Goal: Task Accomplishment & Management: Complete application form

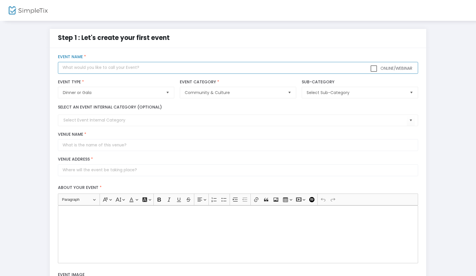
click at [115, 70] on input "text" at bounding box center [238, 68] width 360 height 12
type input "A Night With The Stars 2025: Celebrating Generational Growth"
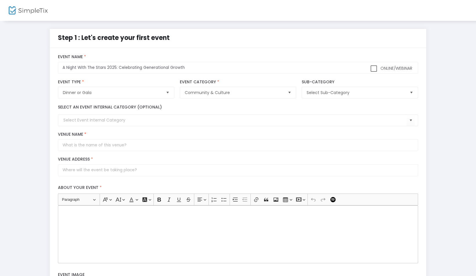
click at [366, 99] on div "Select Sub-Category Sub-Category" at bounding box center [360, 89] width 122 height 25
click at [357, 93] on span "Select Sub-Category" at bounding box center [355, 93] width 98 height 6
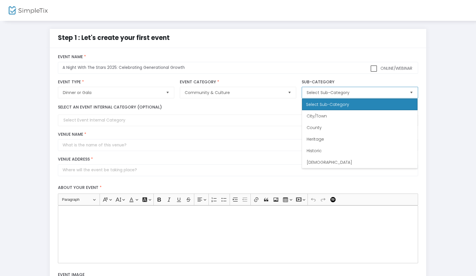
click at [357, 93] on span "Select Sub-Category" at bounding box center [355, 93] width 98 height 6
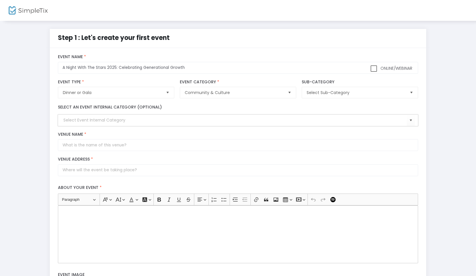
click at [95, 119] on input at bounding box center [234, 120] width 343 height 6
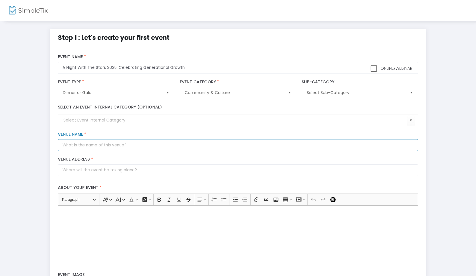
click at [95, 146] on input "Venue Name *" at bounding box center [238, 145] width 360 height 12
type input "Marriott St. Louis Grand"
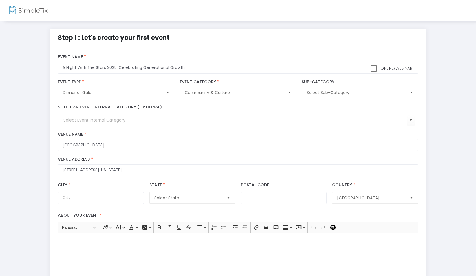
type input "800 Washington Avenue"
type input "St. Louis"
type input "63101"
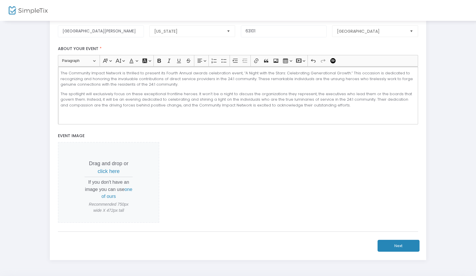
scroll to position [187, 0]
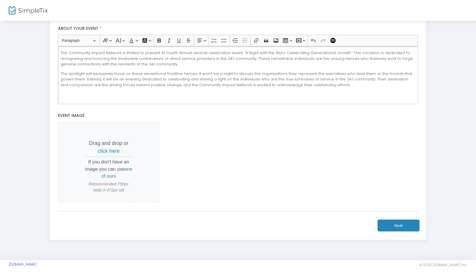
click at [382, 222] on button "Next" at bounding box center [398, 226] width 42 height 12
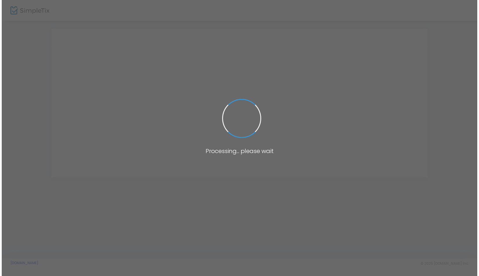
scroll to position [0, 0]
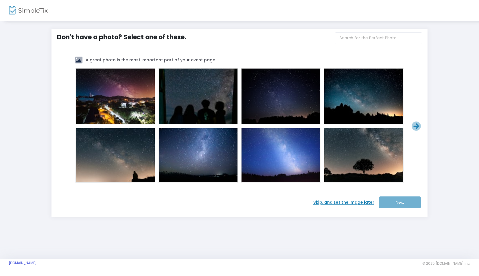
click at [352, 200] on span "Skip, and set the image later" at bounding box center [346, 202] width 66 height 6
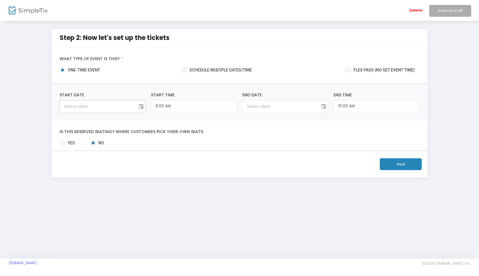
type input "month/day/year"
click at [119, 106] on input "month/day/year" at bounding box center [98, 107] width 77 height 12
click at [143, 104] on span "Toggle calendar" at bounding box center [141, 107] width 10 height 10
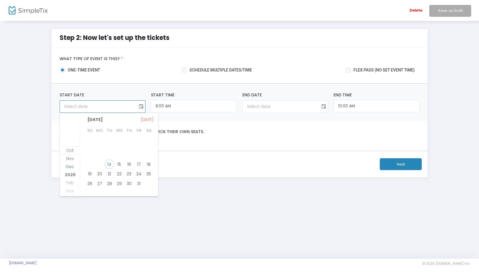
click at [70, 166] on span "Dec" at bounding box center [70, 167] width 8 height 6
click at [137, 148] on span "12" at bounding box center [139, 150] width 10 height 10
type input "12/12/2025"
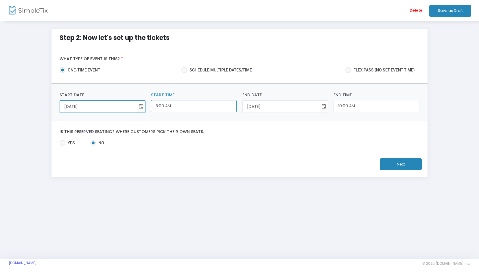
click at [187, 109] on input "8:00 AM" at bounding box center [194, 106] width 86 height 12
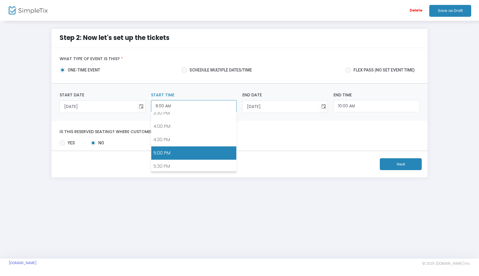
scroll to position [476, 0]
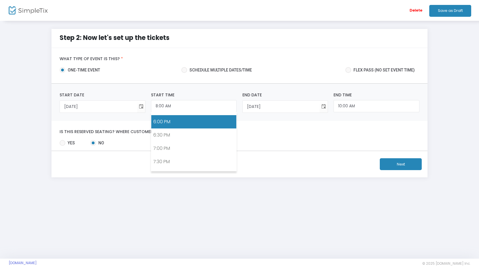
click at [188, 115] on link "6:00 PM" at bounding box center [193, 121] width 85 height 13
type input "6:00 PM"
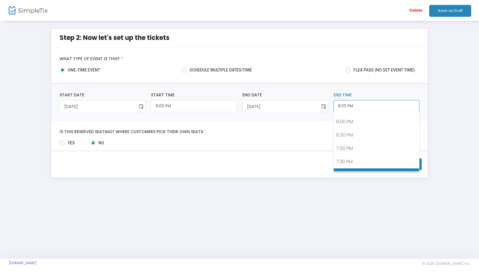
click at [372, 109] on input "8:00 PM" at bounding box center [377, 106] width 86 height 12
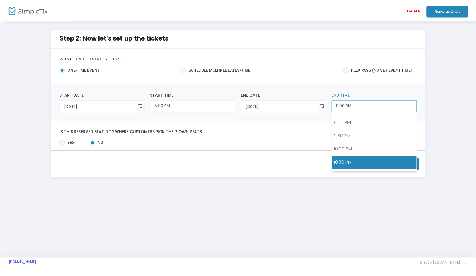
scroll to position [570, 0]
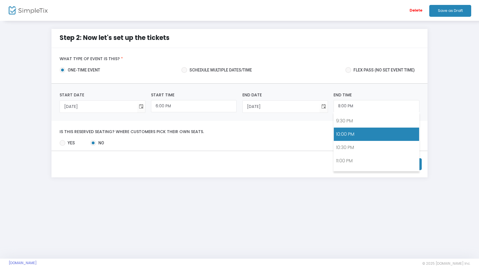
click at [356, 129] on link "10:00 PM" at bounding box center [376, 134] width 85 height 13
type input "10:00 PM"
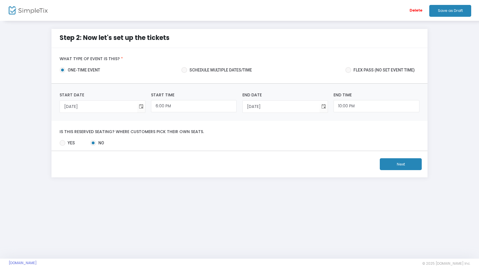
click at [386, 170] on button "Next" at bounding box center [401, 164] width 42 height 12
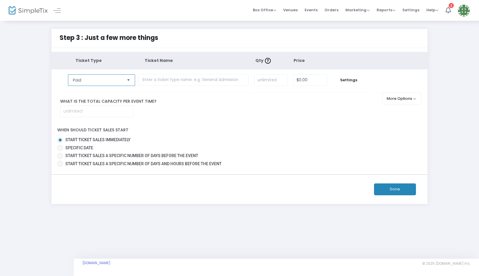
click at [114, 80] on span "Paid" at bounding box center [97, 80] width 49 height 6
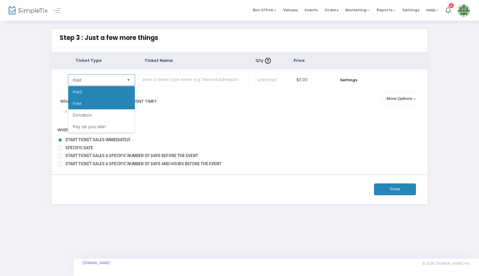
click at [109, 102] on li "Free" at bounding box center [101, 104] width 67 height 12
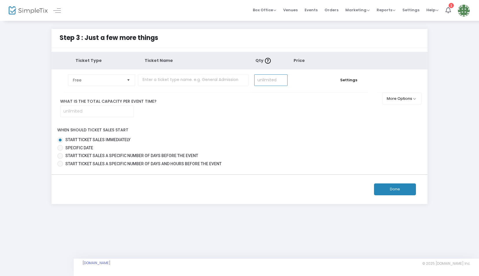
click at [268, 80] on input at bounding box center [271, 80] width 33 height 11
type input "250"
click at [411, 184] on button "Done" at bounding box center [395, 189] width 42 height 12
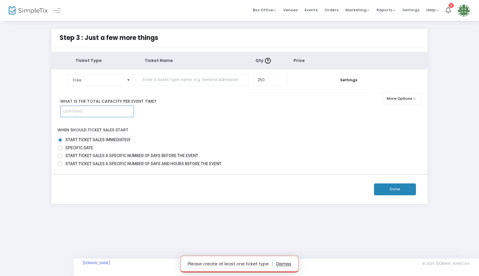
click at [82, 111] on input at bounding box center [96, 111] width 73 height 11
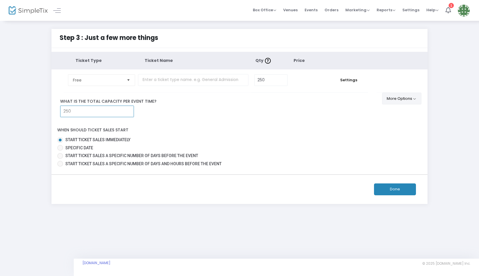
type input "250"
click at [402, 101] on button "More Options" at bounding box center [402, 99] width 40 height 12
click at [397, 187] on button "Done" at bounding box center [395, 189] width 42 height 12
click at [395, 187] on button "Done" at bounding box center [395, 189] width 42 height 12
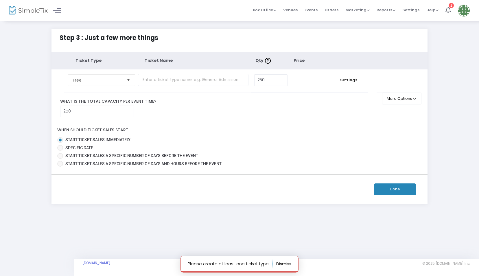
click at [395, 187] on button "Done" at bounding box center [395, 189] width 42 height 12
click at [88, 65] on th "Ticket Type" at bounding box center [110, 61] width 69 height 18
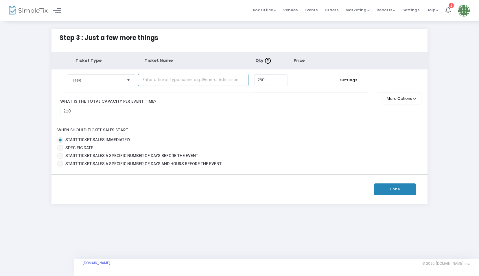
click at [194, 77] on input "text" at bounding box center [193, 80] width 111 height 12
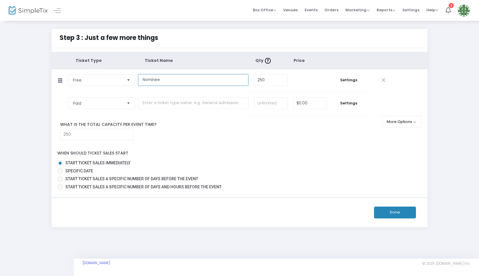
drag, startPoint x: 194, startPoint y: 77, endPoint x: 198, endPoint y: 77, distance: 4.1
click at [198, 77] on input "Nominee" at bounding box center [193, 80] width 111 height 12
type input "Nominee"
click at [116, 105] on span "Paid" at bounding box center [97, 103] width 49 height 6
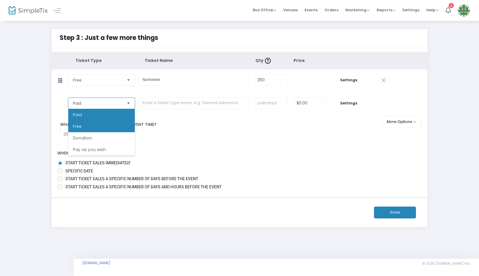
click at [82, 127] on li "Free" at bounding box center [101, 127] width 67 height 12
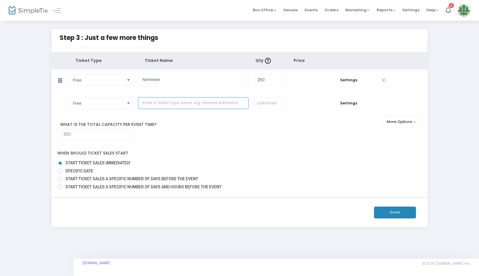
click at [170, 107] on input "text" at bounding box center [193, 103] width 111 height 12
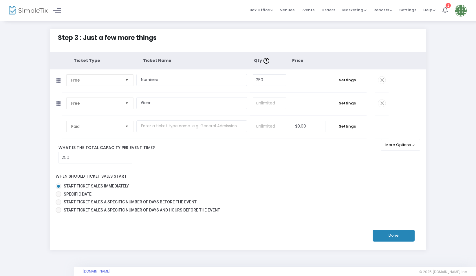
click at [186, 61] on th "Ticket Name" at bounding box center [198, 61] width 111 height 18
click at [177, 105] on input "Genr" at bounding box center [191, 103] width 111 height 12
click at [177, 105] on input "Gener" at bounding box center [191, 103] width 111 height 12
type input "General Admission"
click at [172, 128] on input "text" at bounding box center [191, 126] width 111 height 12
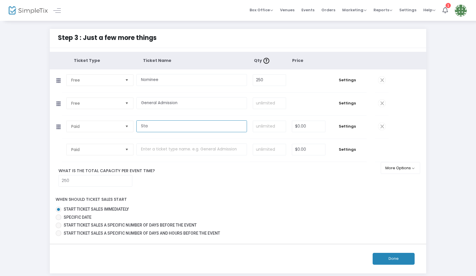
click at [172, 125] on input "Sta" at bounding box center [191, 126] width 111 height 12
type input "Staff"
click at [101, 122] on span "Paid" at bounding box center [96, 126] width 54 height 11
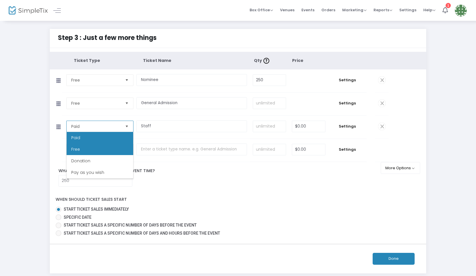
click at [89, 147] on li "Free" at bounding box center [100, 150] width 67 height 12
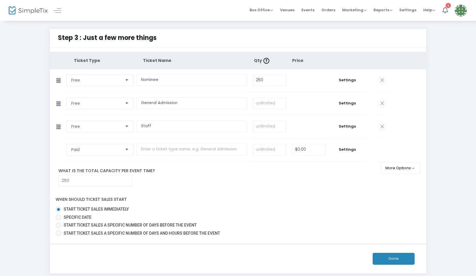
click at [388, 153] on tbody "Paid Required. $0.00 Settings Ticket Description Required. ON OFF Editor mode T…" at bounding box center [238, 150] width 376 height 23
click at [382, 258] on button "Done" at bounding box center [393, 259] width 42 height 12
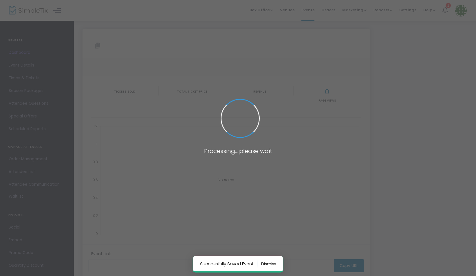
type input "https://www.simpletix.com/e/a-night-with-the-stars-2025-celebrating-ge-tickets-…"
